Goal: Download file/media

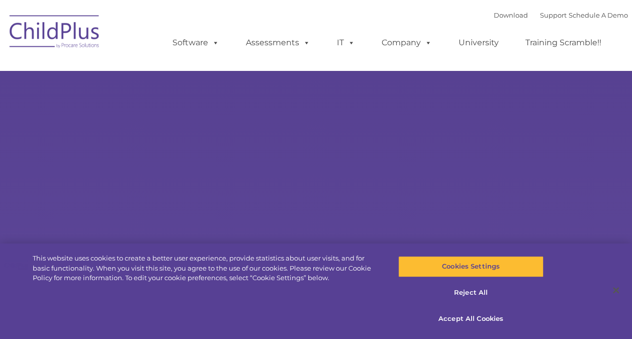
select select "MEDIUM"
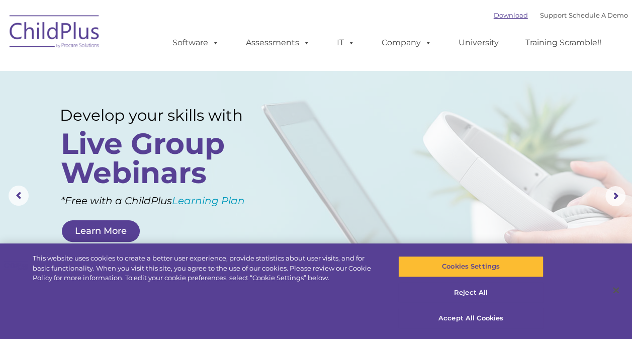
click at [494, 14] on link "Download" at bounding box center [511, 15] width 34 height 8
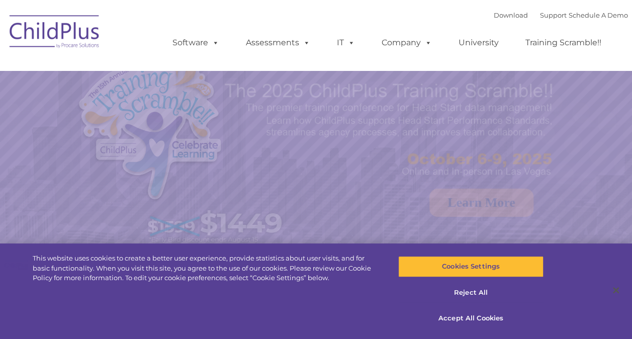
select select "MEDIUM"
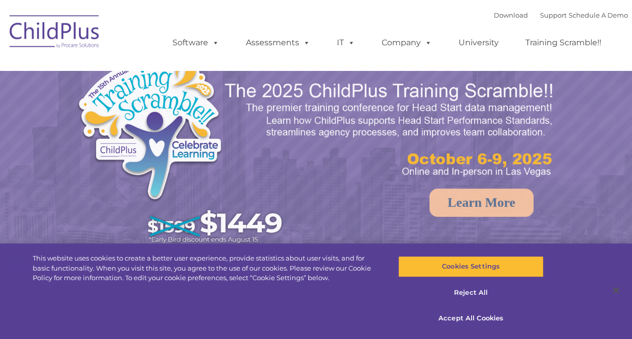
select select "MEDIUM"
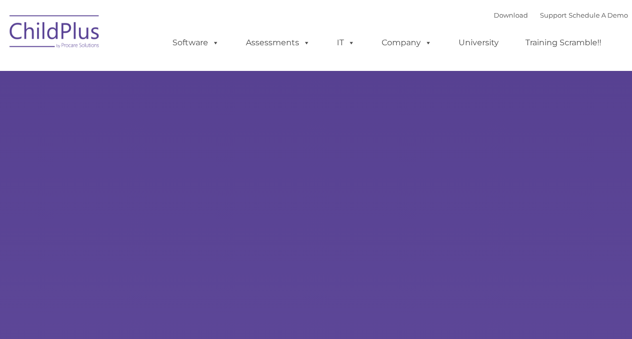
type input ""
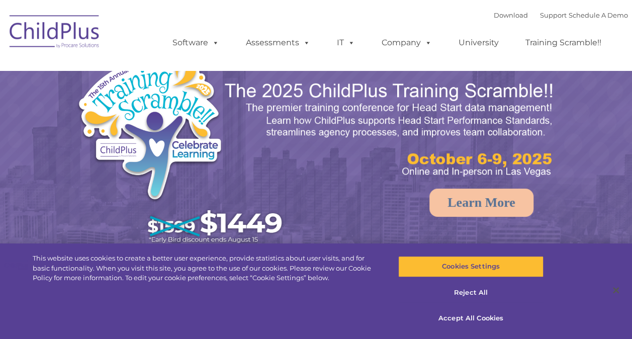
select select "MEDIUM"
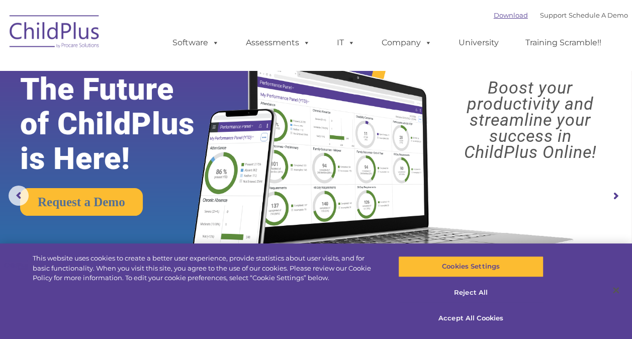
click at [498, 18] on link "Download" at bounding box center [511, 15] width 34 height 8
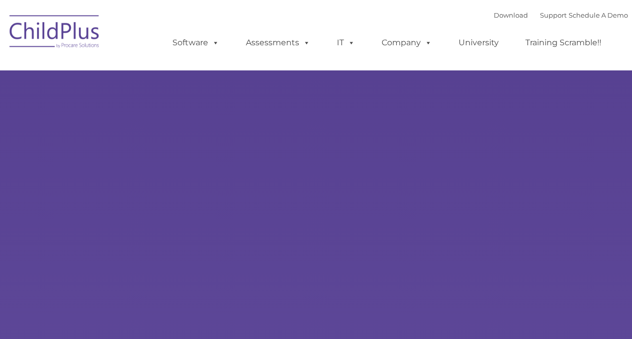
type input ""
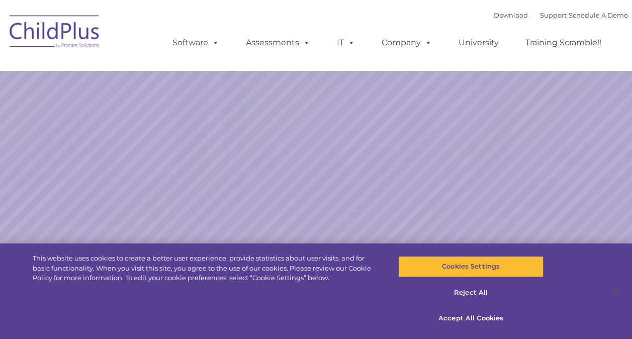
select select "MEDIUM"
